Goal: Transaction & Acquisition: Download file/media

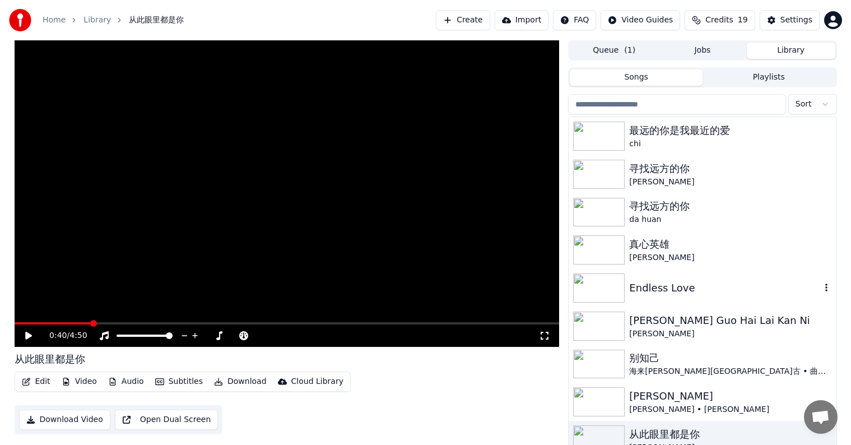
scroll to position [1, 0]
click at [789, 50] on button "Library" at bounding box center [791, 50] width 89 height 16
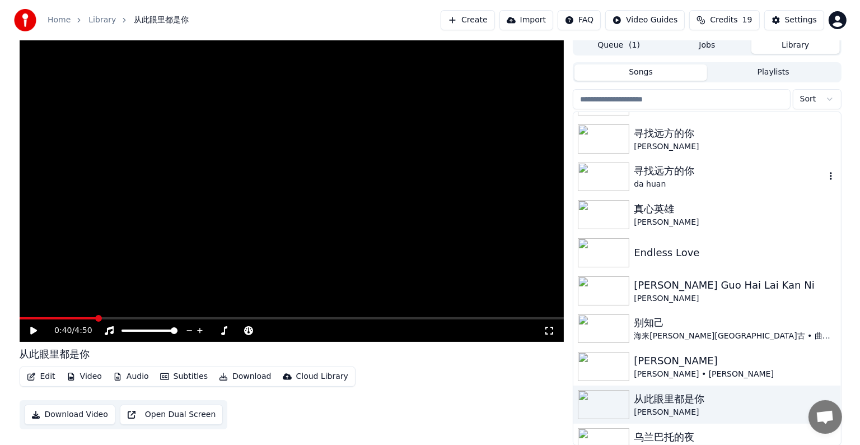
scroll to position [0, 0]
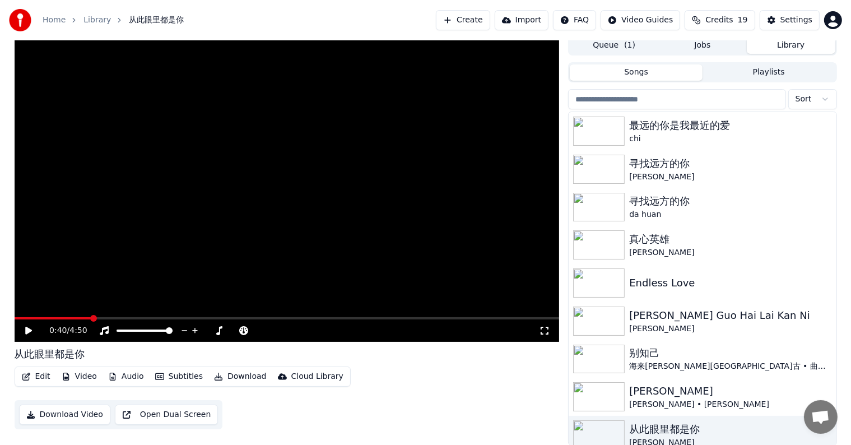
click at [483, 18] on button "Create" at bounding box center [463, 20] width 54 height 20
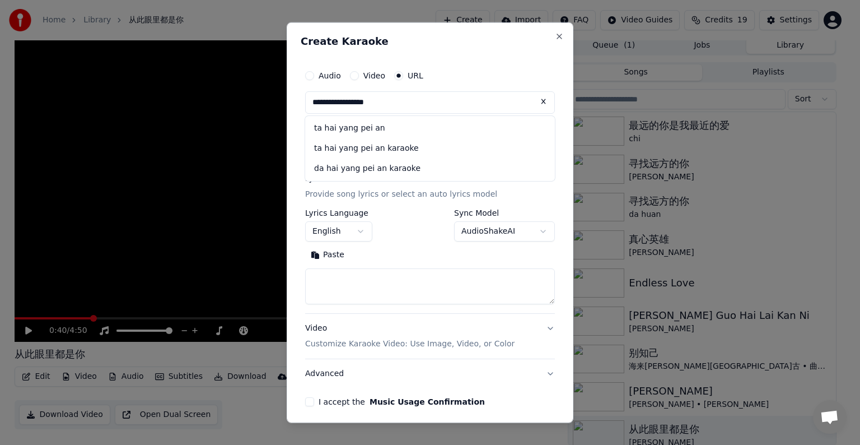
type input "**********"
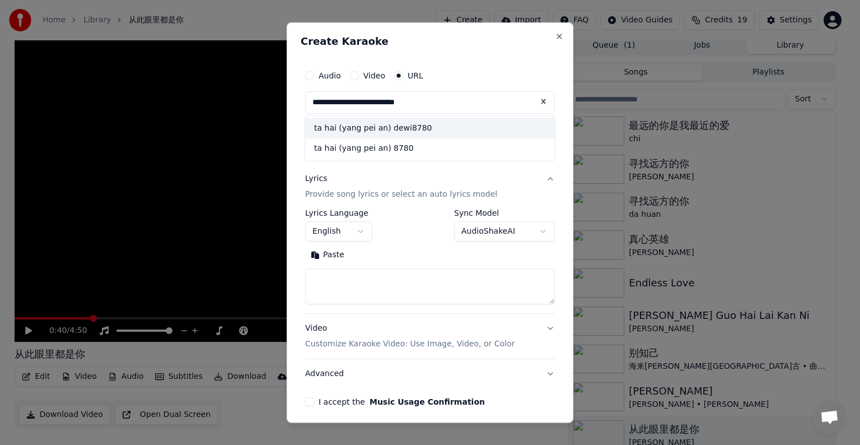
type input "**********"
click at [468, 123] on div "ta hai (yang pei an) dewi8780" at bounding box center [430, 128] width 250 height 20
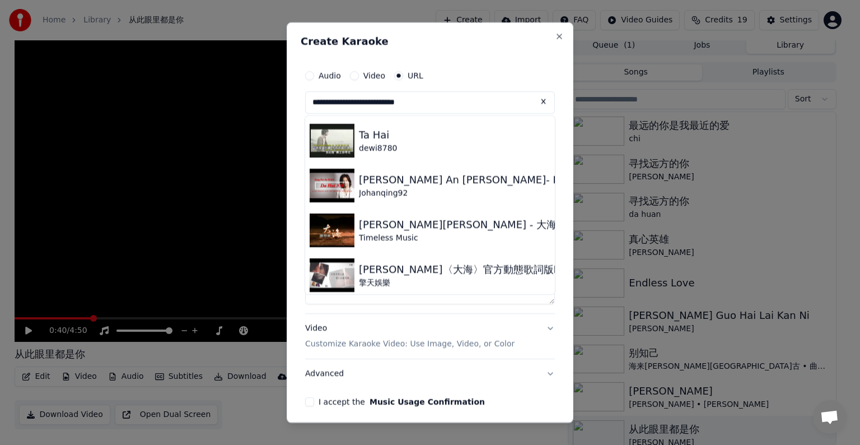
click at [534, 101] on button at bounding box center [544, 101] width 22 height 20
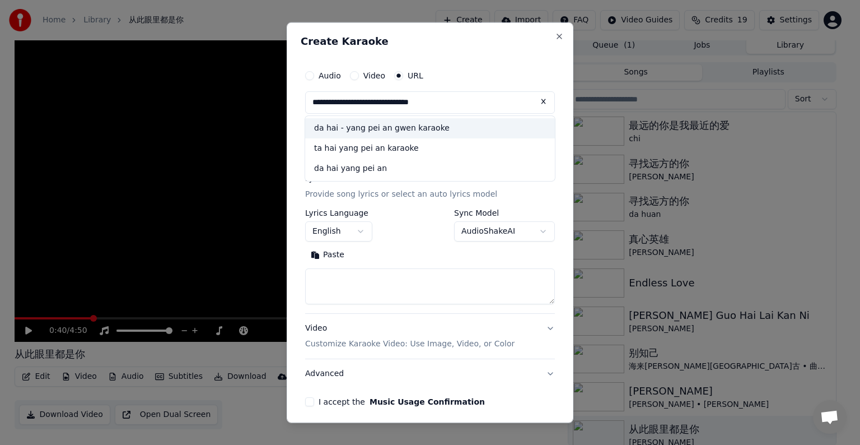
click at [412, 128] on div "da hai - yang pei an gwen karaoke" at bounding box center [430, 128] width 250 height 20
type input "**********"
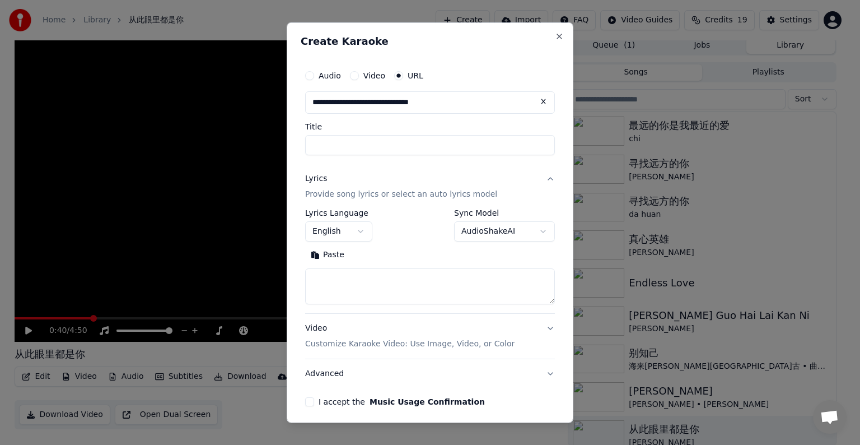
click at [412, 128] on label "Title" at bounding box center [430, 127] width 250 height 8
click at [412, 135] on input "Title" at bounding box center [430, 145] width 250 height 20
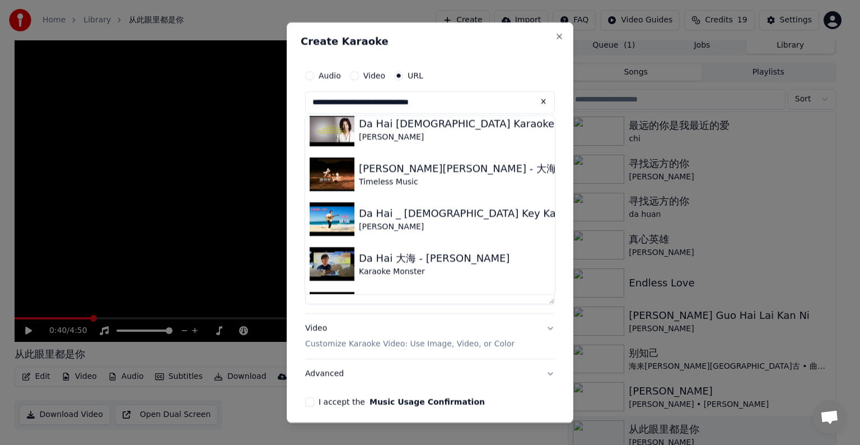
scroll to position [236, 0]
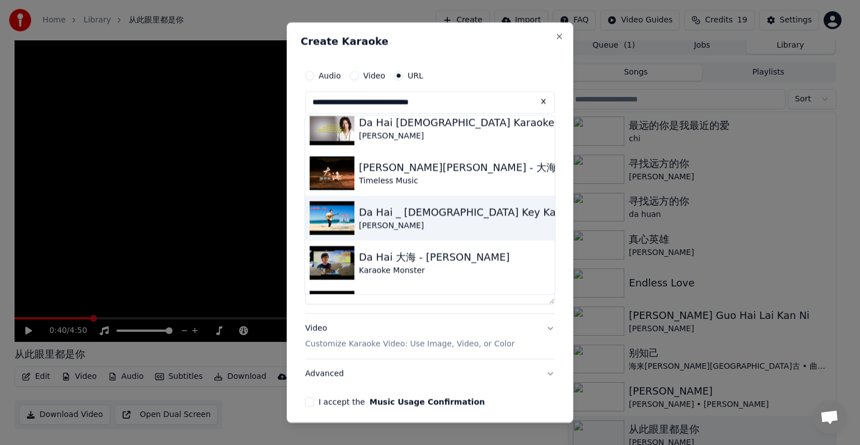
type input "*"
click at [338, 211] on img at bounding box center [332, 218] width 45 height 34
type input "**********"
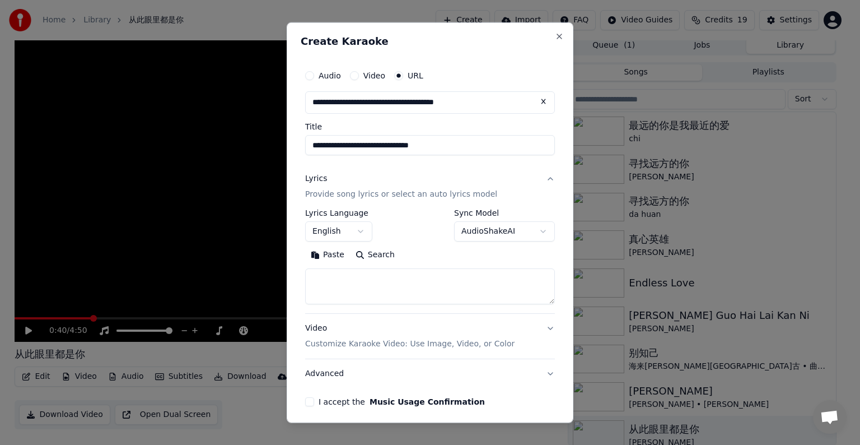
click at [338, 211] on label "Lyrics Language" at bounding box center [338, 213] width 67 height 8
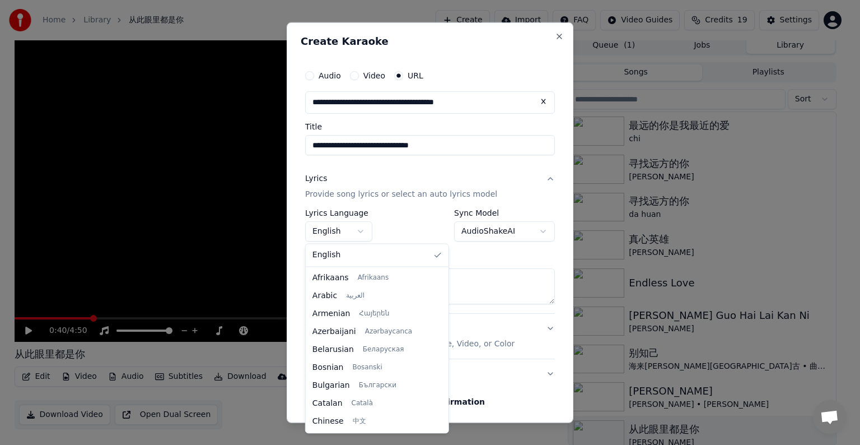
click at [344, 230] on body "**********" at bounding box center [425, 217] width 851 height 445
select select "**"
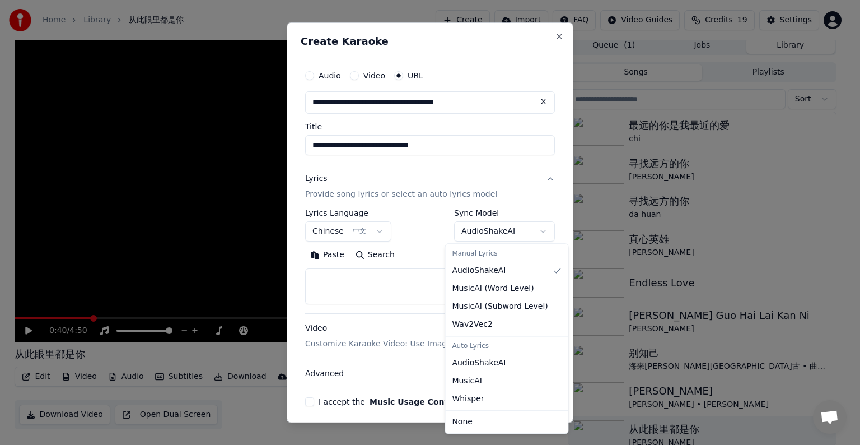
click at [520, 234] on body "**********" at bounding box center [425, 217] width 851 height 445
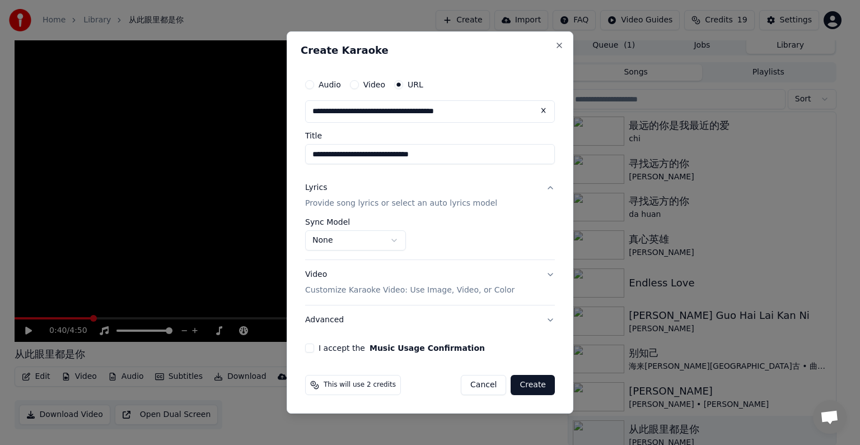
click at [310, 347] on button "I accept the Music Usage Confirmation" at bounding box center [309, 347] width 9 height 9
click at [529, 381] on button "Create" at bounding box center [533, 385] width 44 height 20
select select "**********"
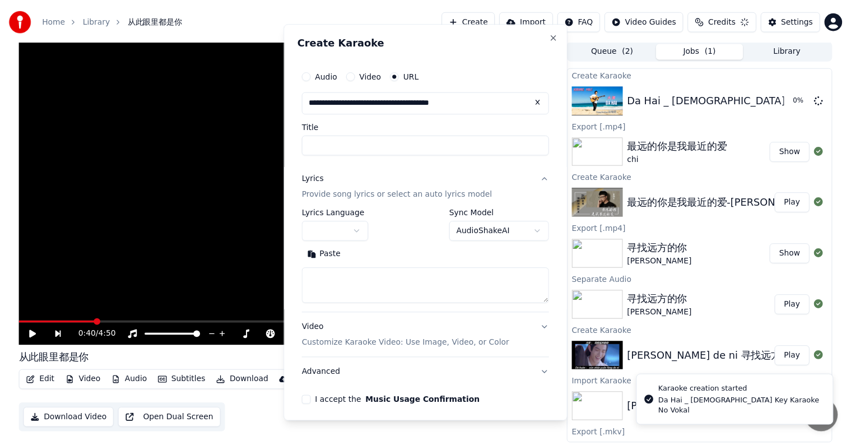
scroll to position [0, 0]
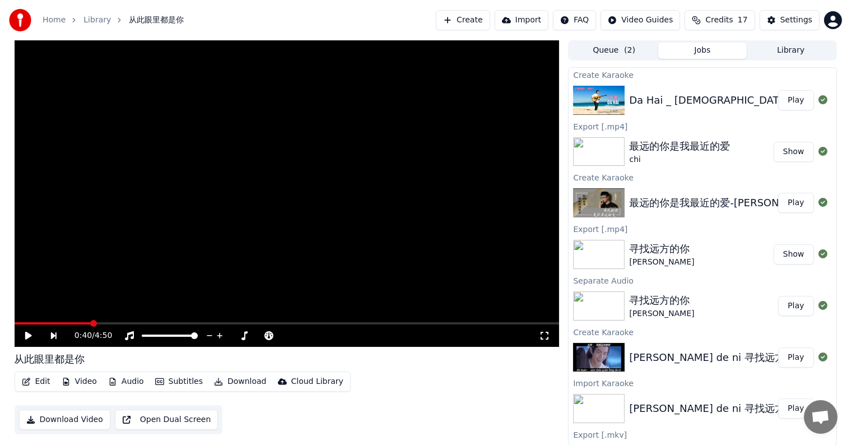
click at [785, 95] on button "Play" at bounding box center [795, 100] width 35 height 20
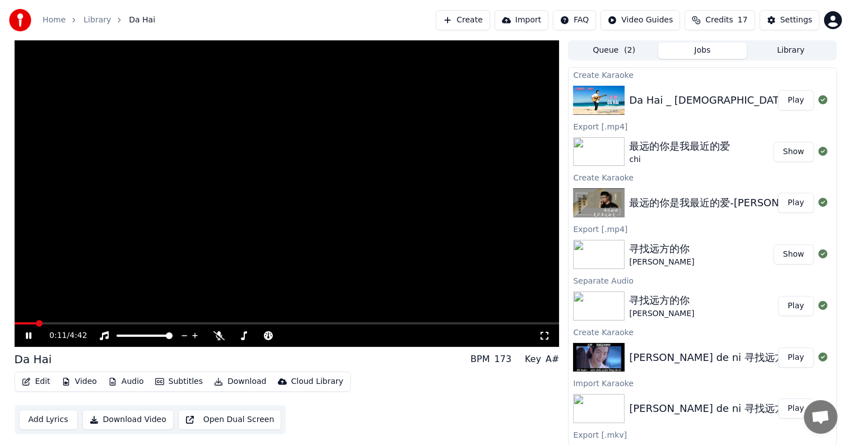
click at [231, 377] on button "Download" at bounding box center [241, 382] width 62 height 16
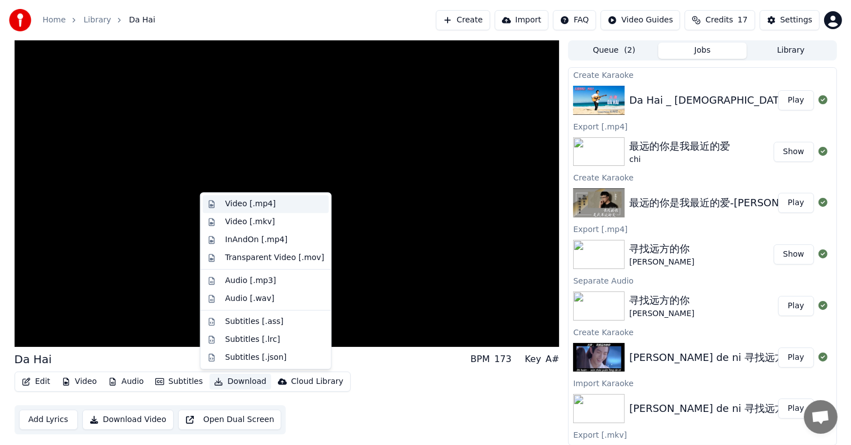
click at [264, 202] on div "Video [.mp4]" at bounding box center [250, 203] width 50 height 11
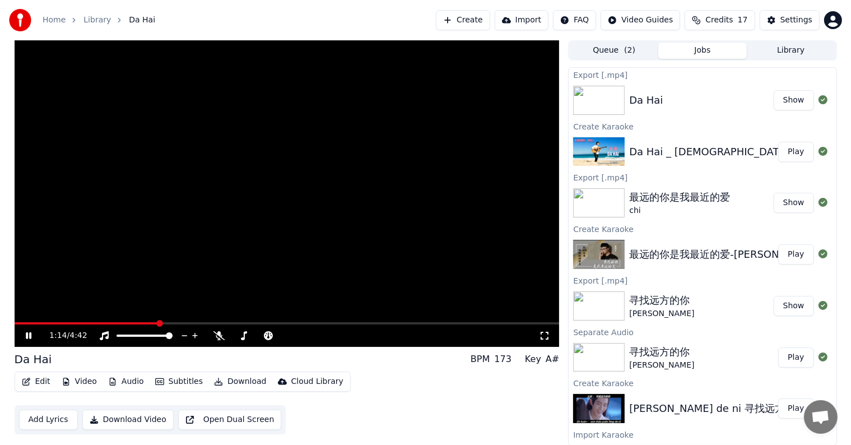
click at [26, 330] on div "1:14 / 4:42" at bounding box center [287, 335] width 536 height 11
click at [29, 333] on icon at bounding box center [29, 335] width 6 height 7
click at [781, 101] on button "Show" at bounding box center [794, 100] width 40 height 20
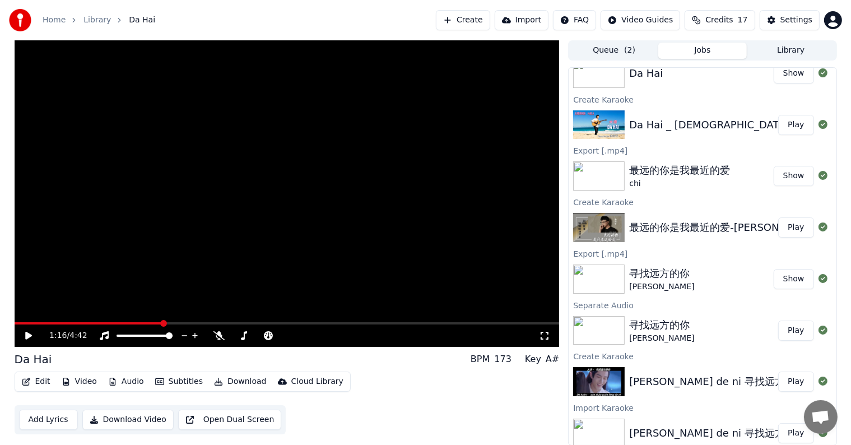
click at [692, 178] on div "chi" at bounding box center [679, 183] width 101 height 11
click at [783, 224] on button "Play" at bounding box center [795, 227] width 35 height 20
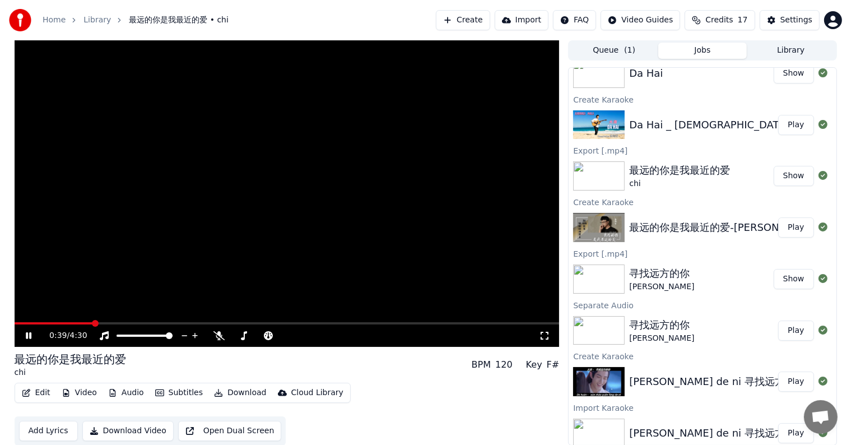
click at [94, 322] on span at bounding box center [287, 323] width 545 height 2
click at [27, 335] on icon at bounding box center [29, 335] width 6 height 7
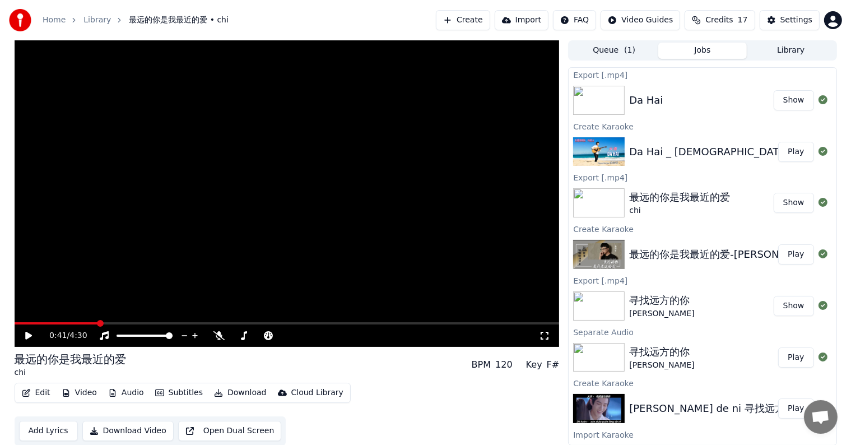
click at [788, 103] on button "Show" at bounding box center [794, 100] width 40 height 20
click at [785, 50] on button "Library" at bounding box center [791, 51] width 89 height 16
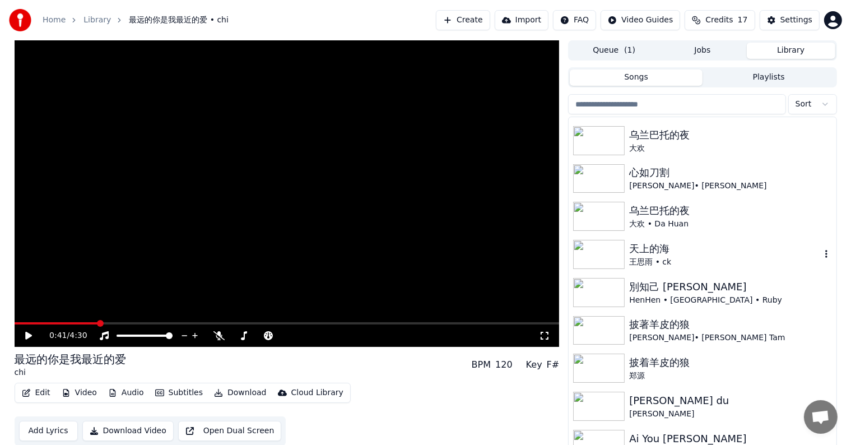
scroll to position [378, 0]
click at [603, 328] on img at bounding box center [599, 329] width 52 height 29
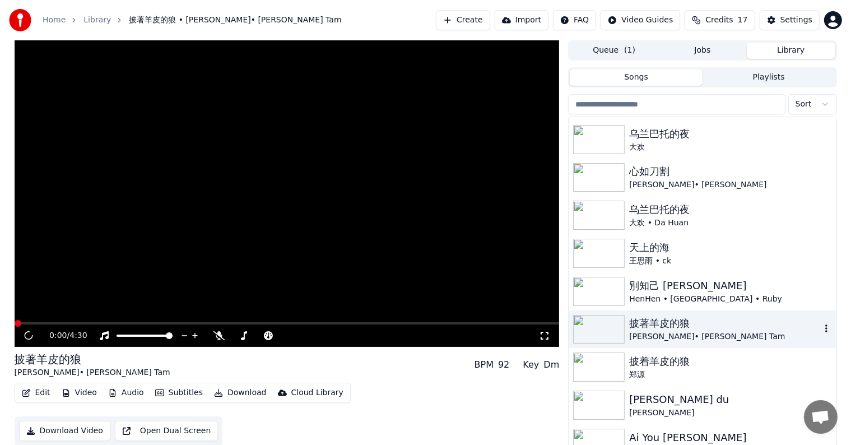
click at [603, 328] on img at bounding box center [599, 329] width 52 height 29
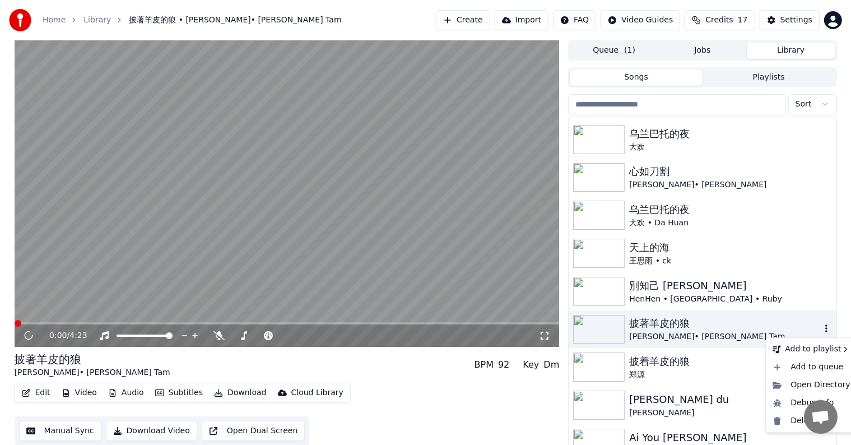
click at [825, 328] on icon "button" at bounding box center [826, 329] width 2 height 8
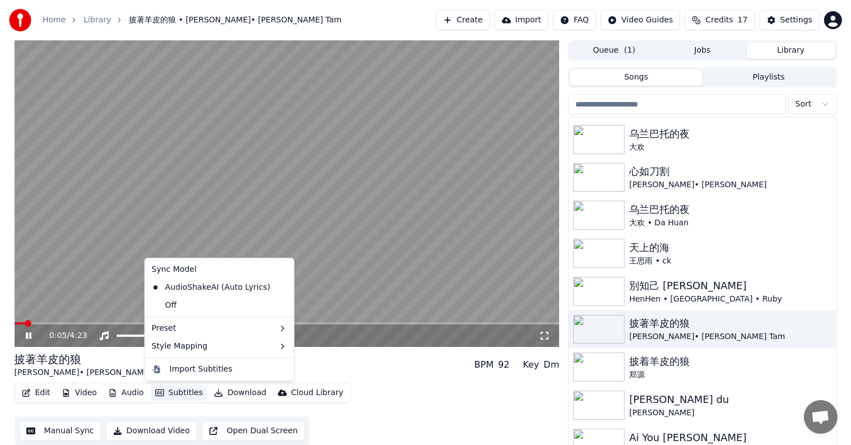
click at [177, 392] on button "Subtitles" at bounding box center [179, 393] width 57 height 16
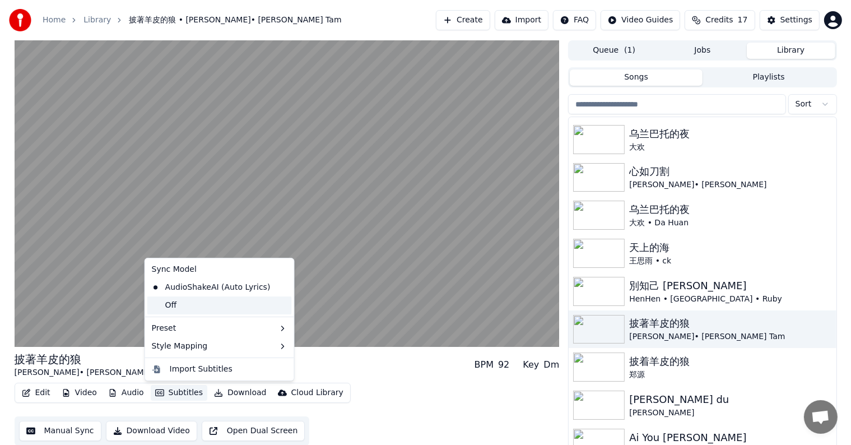
click at [167, 303] on div "Off" at bounding box center [219, 305] width 145 height 18
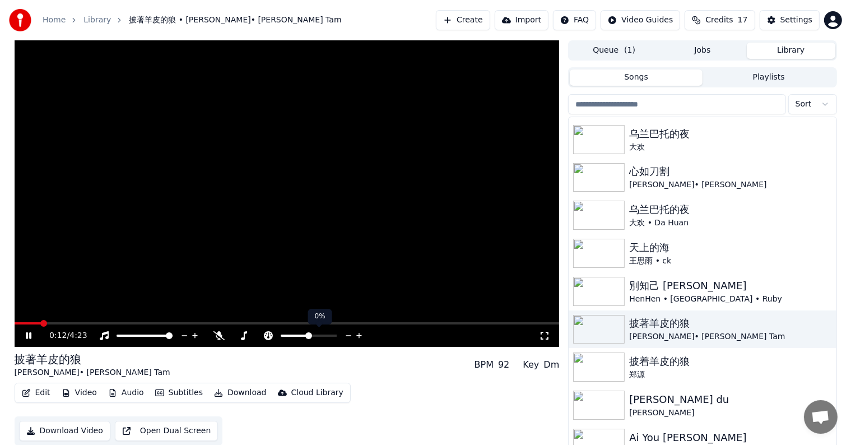
click at [350, 334] on icon at bounding box center [348, 335] width 11 height 11
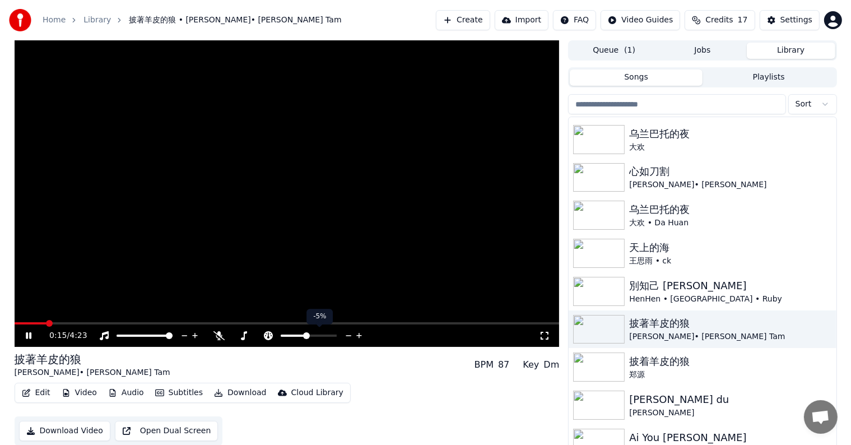
click at [350, 334] on icon at bounding box center [348, 335] width 11 height 11
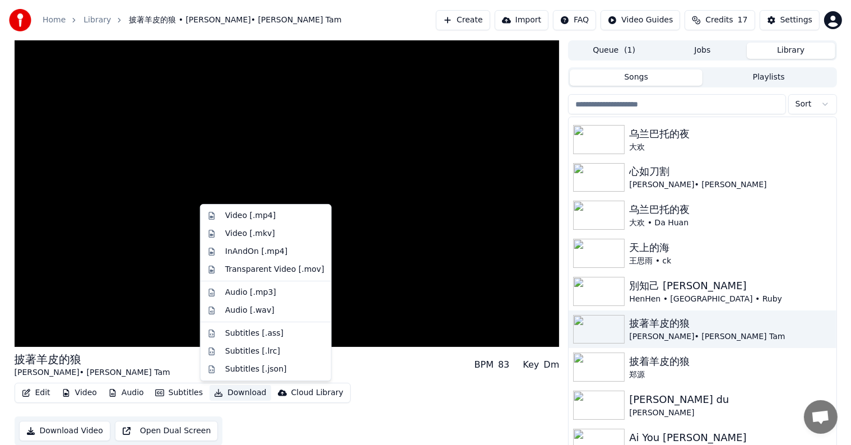
click at [231, 392] on button "Download" at bounding box center [241, 393] width 62 height 16
click at [250, 231] on div "Video [.mkv]" at bounding box center [250, 233] width 50 height 11
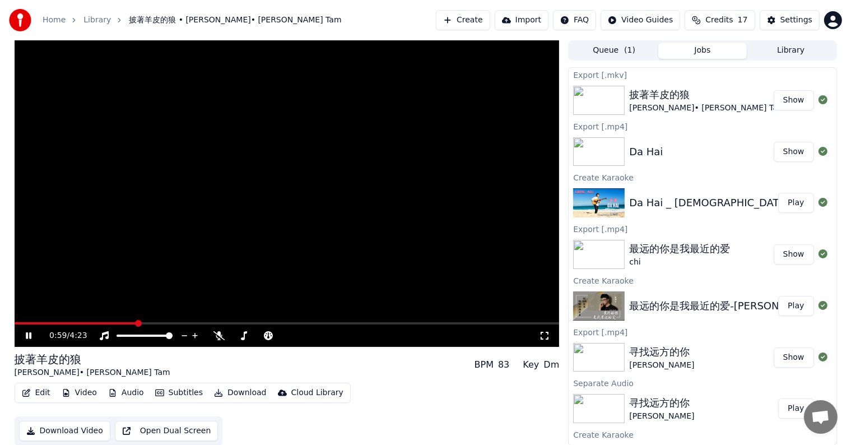
click at [30, 334] on icon at bounding box center [29, 335] width 6 height 7
click at [788, 101] on button "Show" at bounding box center [794, 100] width 40 height 20
click at [137, 323] on span at bounding box center [138, 323] width 7 height 7
click at [125, 323] on span at bounding box center [76, 323] width 123 height 2
click at [27, 333] on icon at bounding box center [28, 336] width 7 height 8
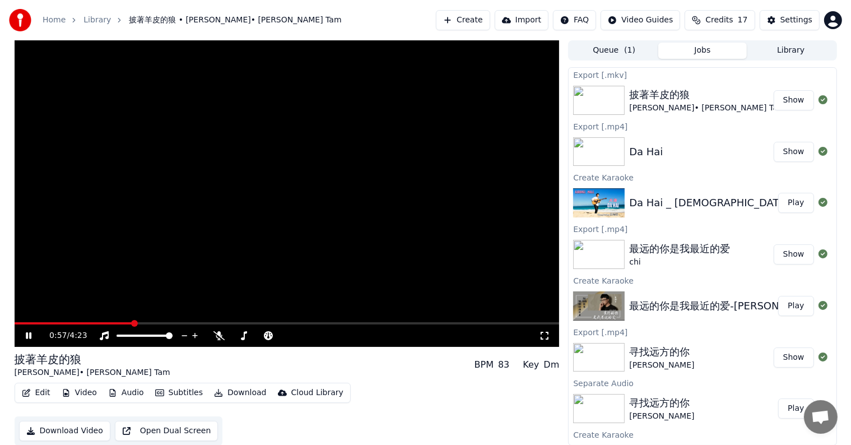
click at [111, 323] on span at bounding box center [74, 323] width 118 height 2
click at [26, 332] on icon at bounding box center [37, 335] width 26 height 9
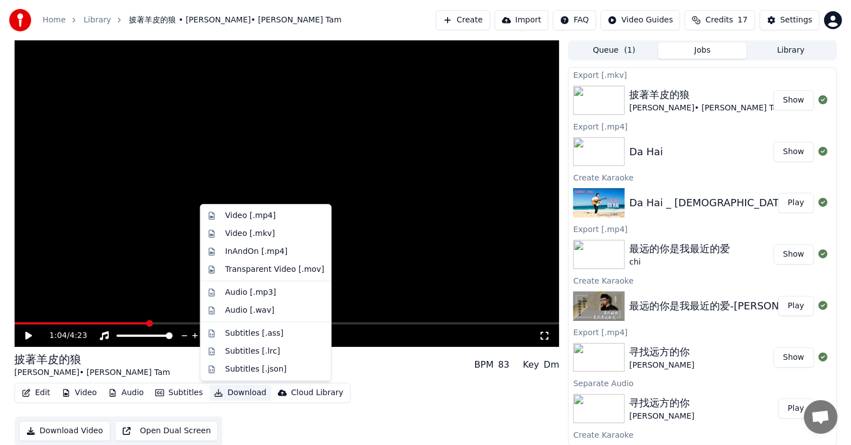
click at [245, 390] on button "Download" at bounding box center [241, 393] width 62 height 16
click at [255, 233] on div "Video [.mkv]" at bounding box center [250, 233] width 50 height 11
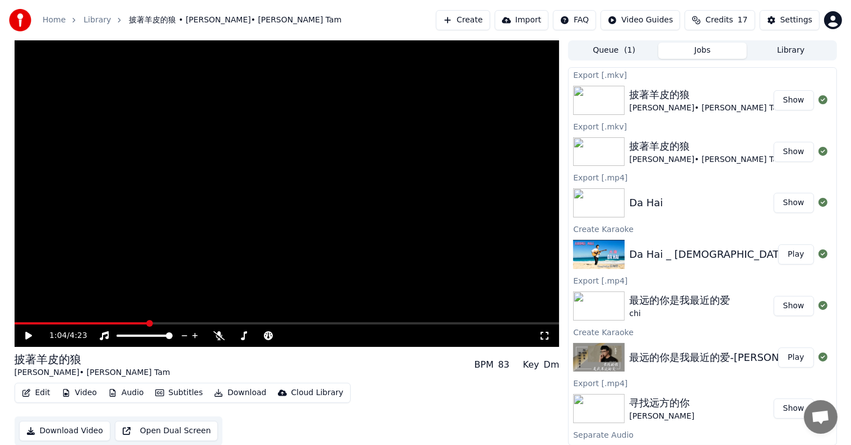
click at [789, 97] on button "Show" at bounding box center [794, 100] width 40 height 20
click at [271, 323] on span at bounding box center [287, 323] width 545 height 2
click at [27, 336] on icon at bounding box center [28, 336] width 7 height 8
click at [359, 334] on icon at bounding box center [359, 335] width 11 height 11
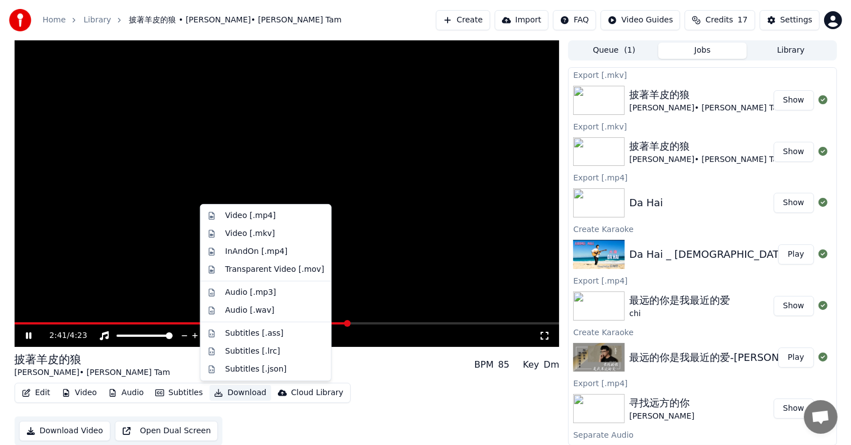
click at [232, 392] on button "Download" at bounding box center [241, 393] width 62 height 16
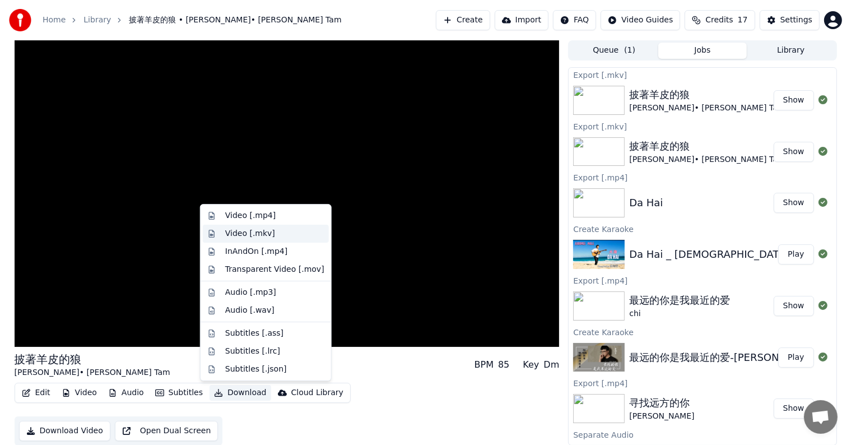
click at [254, 231] on div "Video [.mkv]" at bounding box center [250, 233] width 50 height 11
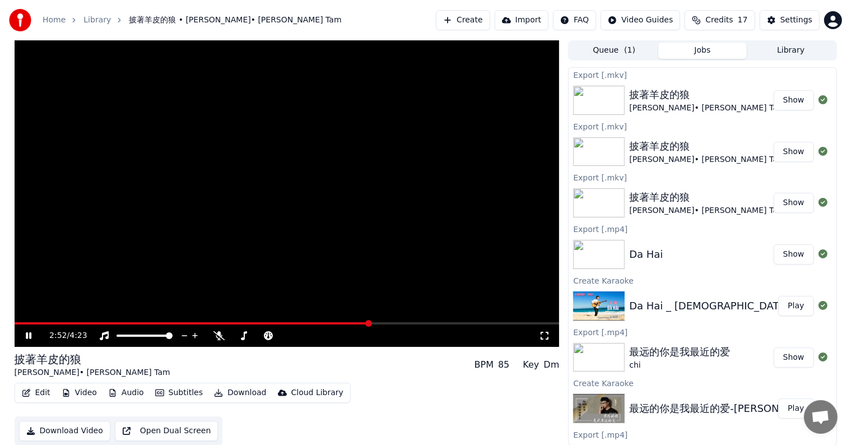
click at [27, 334] on icon at bounding box center [29, 335] width 6 height 7
click at [784, 91] on button "Show" at bounding box center [794, 100] width 40 height 20
